Goal: Task Accomplishment & Management: Use online tool/utility

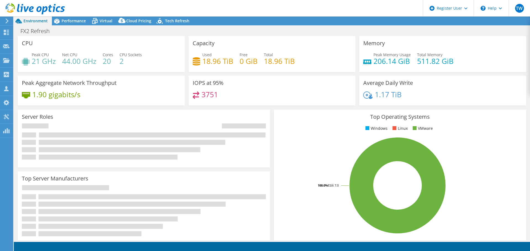
select select "USD"
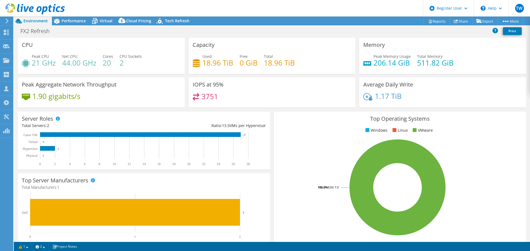
click at [34, 12] on icon at bounding box center [35, 8] width 59 height 11
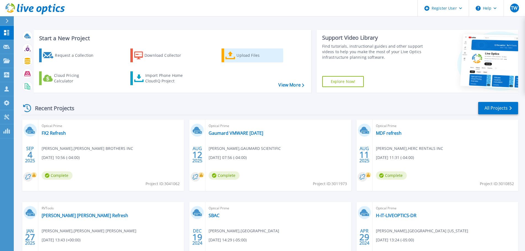
click at [231, 56] on icon at bounding box center [231, 56] width 10 height 8
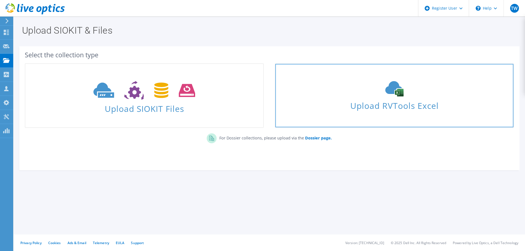
click at [394, 99] on span "Upload RVTools Excel" at bounding box center [395, 104] width 238 height 12
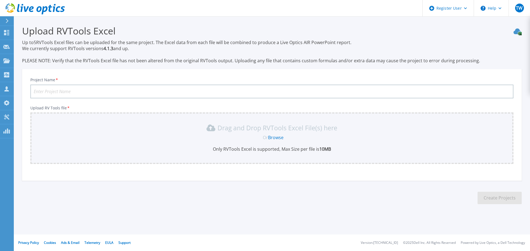
click at [138, 90] on input "Project Name *" at bounding box center [271, 92] width 483 height 14
type input "Jackson Hewitt Charlotte Data Center Build Out"
click at [95, 130] on div "Drag and Drop RVTools Excel File(s) here" at bounding box center [272, 128] width 476 height 9
click at [271, 137] on link "Browse" at bounding box center [275, 138] width 15 height 6
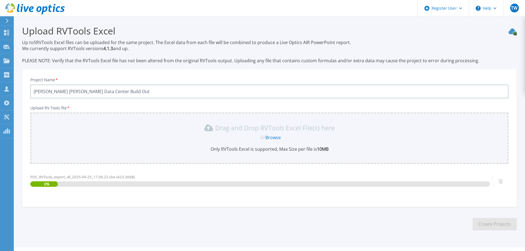
scroll to position [13, 0]
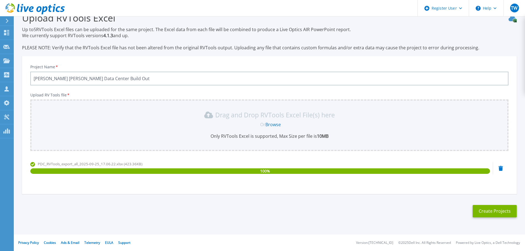
click at [276, 124] on link "Browse" at bounding box center [273, 125] width 15 height 6
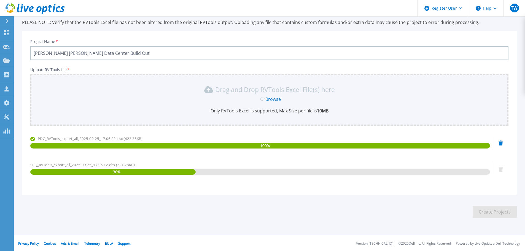
scroll to position [39, 0]
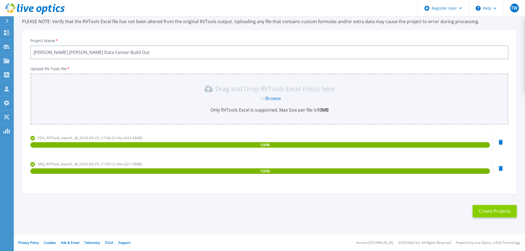
click at [487, 210] on button "Create Projects" at bounding box center [495, 211] width 44 height 12
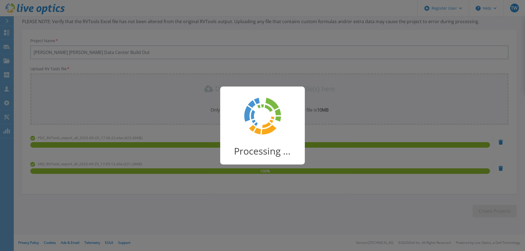
scroll to position [11, 0]
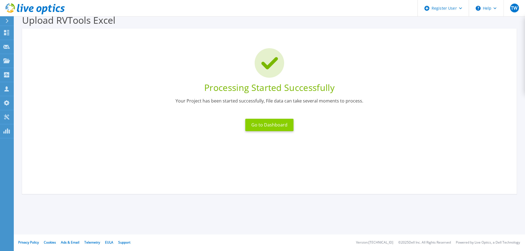
click at [266, 122] on button "Go to Dashboard" at bounding box center [269, 125] width 48 height 12
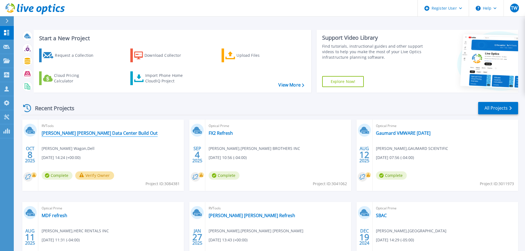
click at [101, 133] on link "[PERSON_NAME] [PERSON_NAME] Data Center Build Out" at bounding box center [100, 133] width 116 height 6
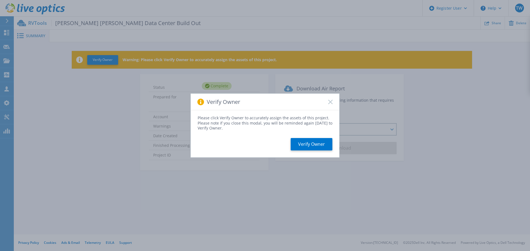
click at [327, 102] on div "Verify Owner" at bounding box center [265, 102] width 148 height 17
click at [329, 102] on icon at bounding box center [330, 102] width 4 height 4
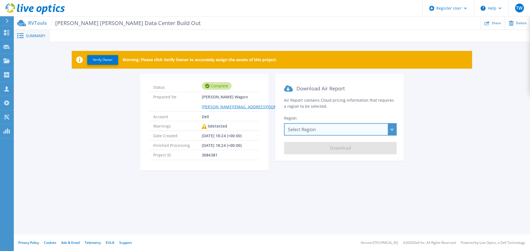
click at [317, 134] on div "Select Region Asia Pacific (Hong Kong) Asia Pacific (Mumbai) Asia Pacific (Seou…" at bounding box center [340, 129] width 113 height 12
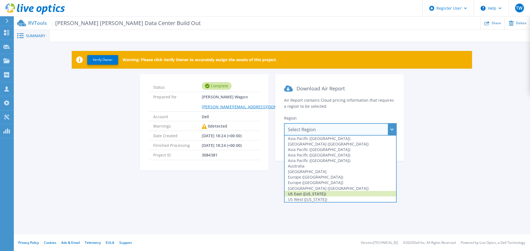
click at [302, 193] on div "US East (Virginia)" at bounding box center [339, 194] width 111 height 6
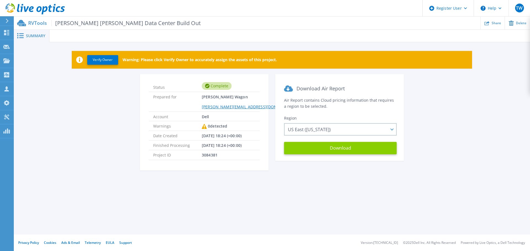
click at [314, 147] on button "Download" at bounding box center [340, 148] width 113 height 12
click at [38, 38] on span "Summary" at bounding box center [35, 36] width 19 height 4
click at [44, 10] on icon at bounding box center [35, 8] width 59 height 11
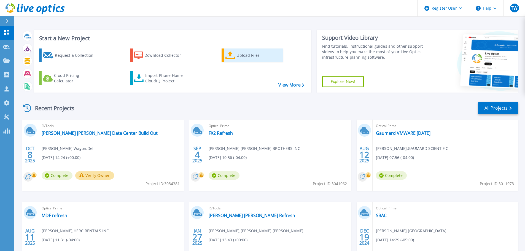
click at [236, 54] on link "Upload Files" at bounding box center [253, 56] width 62 height 14
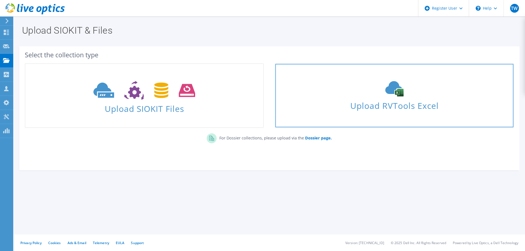
click at [413, 105] on span "Upload RVTools Excel" at bounding box center [395, 104] width 238 height 12
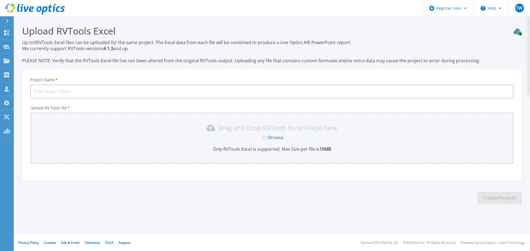
click at [272, 139] on link "Browse" at bounding box center [275, 138] width 15 height 6
click at [165, 91] on input "Project Name *" at bounding box center [271, 92] width 483 height 14
click at [278, 140] on link "Browse" at bounding box center [275, 138] width 15 height 6
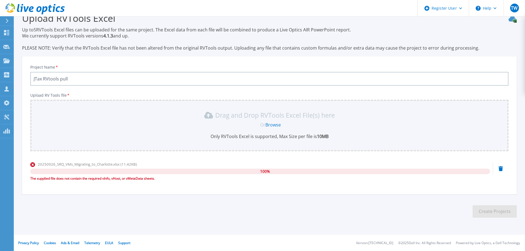
scroll to position [13, 0]
click at [264, 170] on span "100 %" at bounding box center [265, 172] width 10 height 6
click at [275, 125] on link "Browse" at bounding box center [273, 125] width 15 height 6
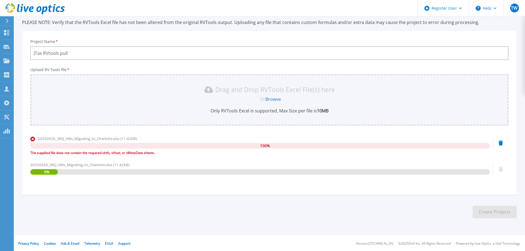
scroll to position [39, 0]
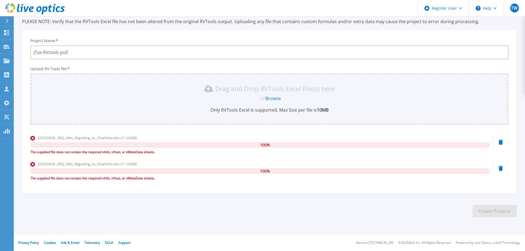
click at [504, 167] on div "20250926_SRQ_VMs_Migrating_to_Charlotte.xlsx (11.42KB) 100 % The supplied file …" at bounding box center [269, 172] width 479 height 23
click at [498, 170] on div "20250926_SRQ_VMs_Migrating_to_Charlotte.xlsx (11.42KB) 100 % The supplied file …" at bounding box center [269, 172] width 479 height 23
click at [502, 169] on icon at bounding box center [501, 168] width 4 height 5
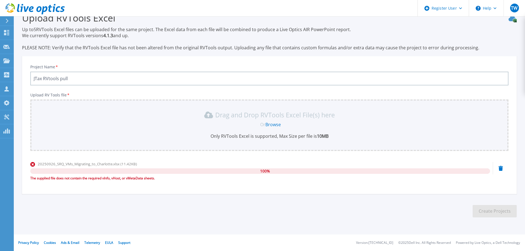
scroll to position [13, 0]
click at [502, 170] on icon at bounding box center [501, 168] width 4 height 5
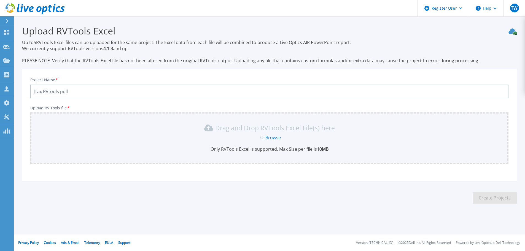
scroll to position [0, 0]
click at [273, 137] on link "Browse" at bounding box center [275, 138] width 15 height 6
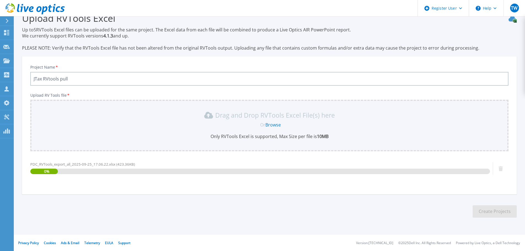
scroll to position [13, 0]
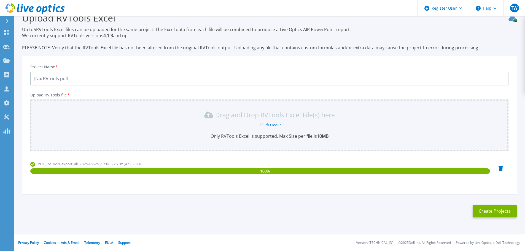
click at [59, 78] on input "JTax RVtools pull" at bounding box center [269, 79] width 479 height 14
type input "JTax RVtools PDC pull"
click at [486, 210] on button "Create Projects" at bounding box center [495, 211] width 44 height 12
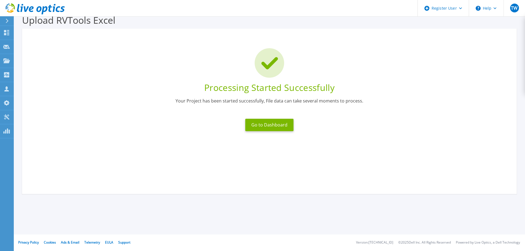
scroll to position [11, 0]
click at [266, 130] on button "Go to Dashboard" at bounding box center [269, 125] width 48 height 12
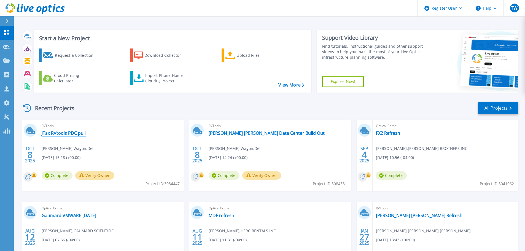
click at [58, 135] on link "JTax RVtools PDC pull" at bounding box center [64, 133] width 44 height 6
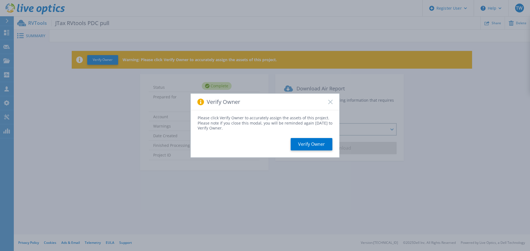
click at [330, 102] on rect at bounding box center [330, 102] width 5 height 5
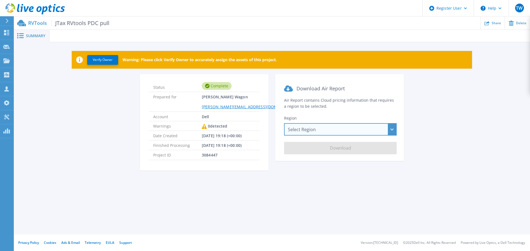
click at [321, 128] on div "Select Region Asia Pacific (Hong Kong) Asia Pacific (Mumbai) Asia Pacific (Seou…" at bounding box center [340, 129] width 113 height 12
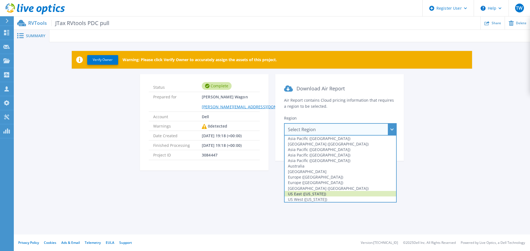
click at [310, 192] on div "US East (Virginia)" at bounding box center [339, 194] width 111 height 6
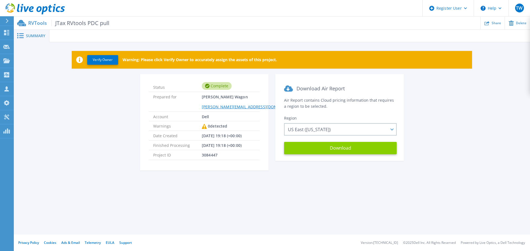
click at [308, 151] on button "Download" at bounding box center [340, 148] width 113 height 12
click at [213, 86] on div "Complete" at bounding box center [217, 86] width 30 height 8
click at [224, 144] on span "10/08/2025, 19:18 (+00:00)" at bounding box center [222, 145] width 40 height 9
click at [204, 144] on span "10/08/2025, 19:18 (+00:00)" at bounding box center [222, 145] width 40 height 9
click at [33, 37] on span "Summary" at bounding box center [35, 36] width 19 height 4
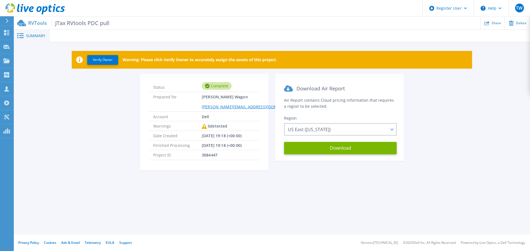
click at [213, 145] on span "10/08/2025, 19:18 (+00:00)" at bounding box center [222, 145] width 40 height 9
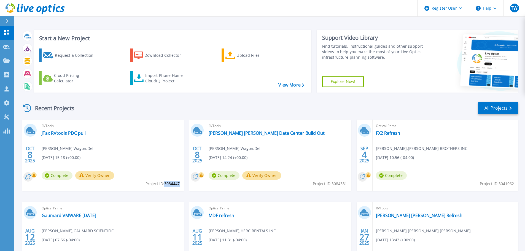
drag, startPoint x: 164, startPoint y: 184, endPoint x: 180, endPoint y: 185, distance: 15.2
click at [180, 185] on span "Project ID: 3084447" at bounding box center [163, 184] width 34 height 6
copy span "3084447"
